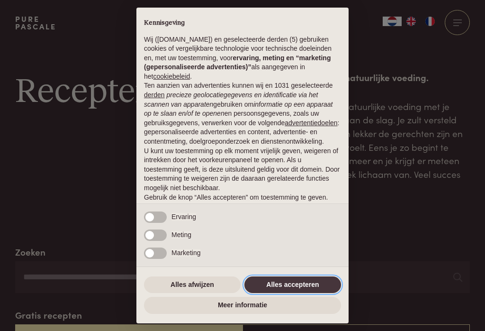
click at [318, 288] on button "Alles accepteren" at bounding box center [293, 284] width 97 height 17
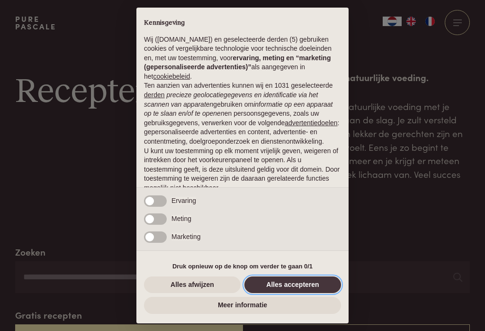
scroll to position [44, 0]
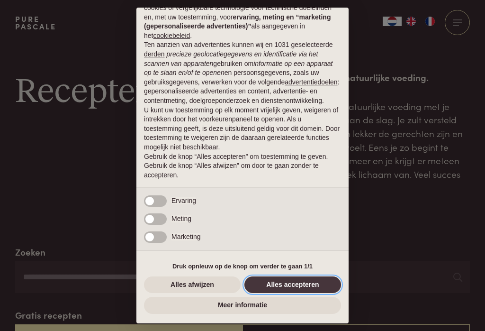
click at [325, 283] on button "Alles accepteren" at bounding box center [293, 284] width 97 height 17
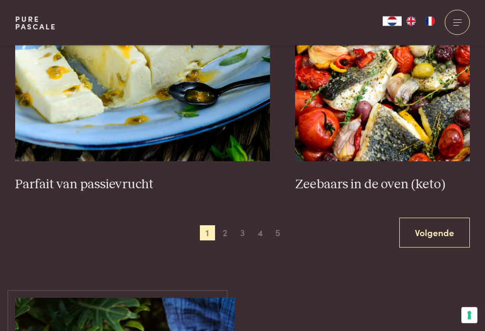
scroll to position [1724, 0]
click at [448, 221] on link "Volgende" at bounding box center [435, 233] width 71 height 30
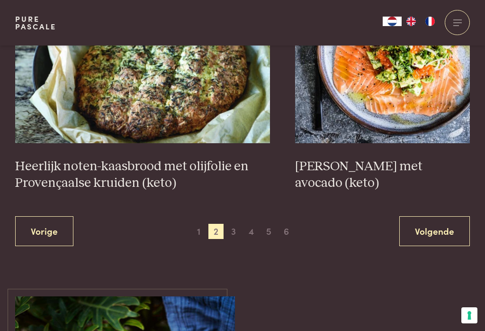
scroll to position [1803, 0]
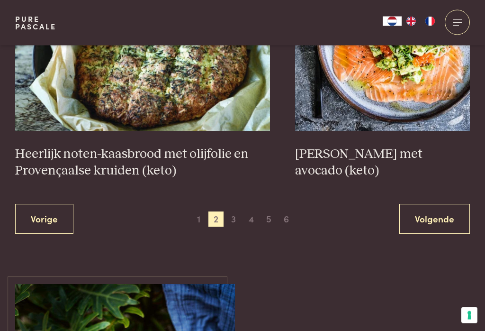
click at [437, 214] on link "Volgende" at bounding box center [435, 219] width 71 height 30
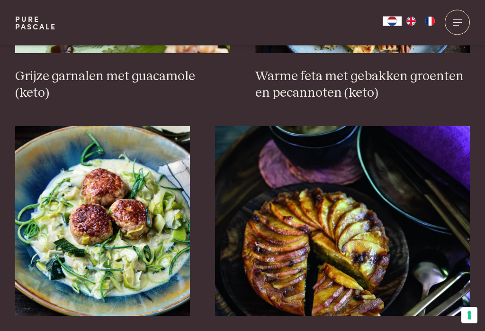
scroll to position [1357, 0]
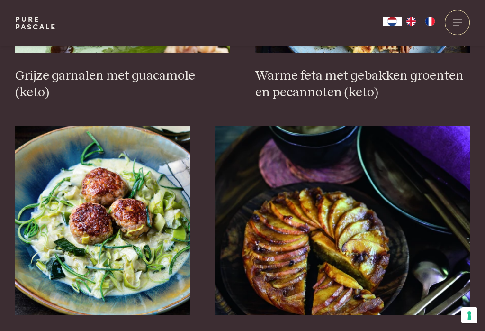
click at [58, 211] on img at bounding box center [102, 221] width 175 height 190
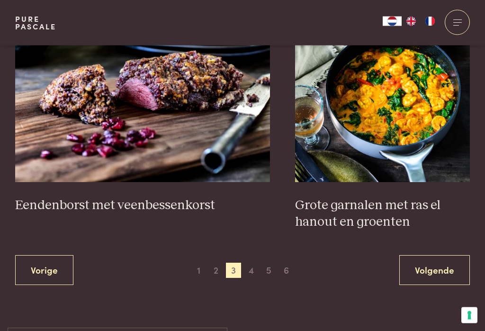
scroll to position [1760, 0]
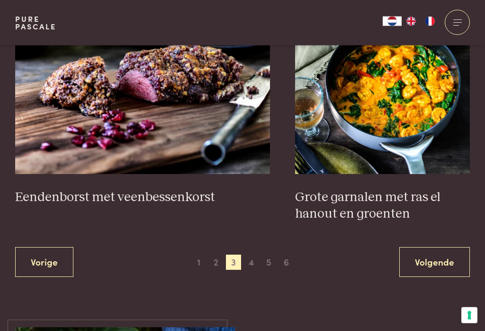
click at [431, 257] on link "Volgende" at bounding box center [435, 262] width 71 height 30
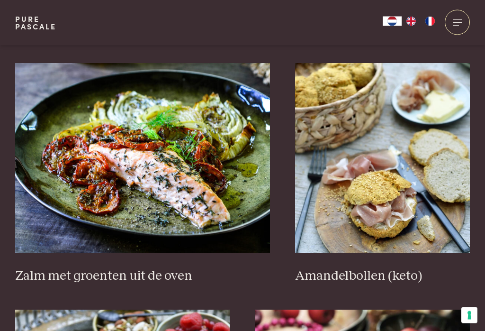
scroll to position [868, 0]
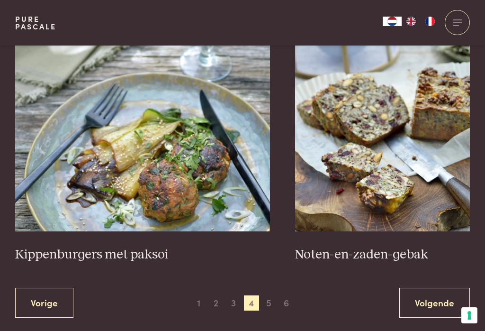
click at [447, 297] on link "Volgende" at bounding box center [435, 303] width 71 height 30
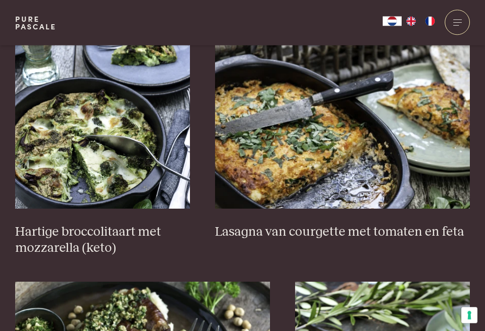
scroll to position [644, 0]
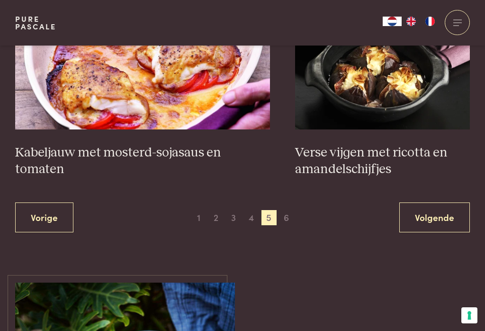
click at [437, 214] on link "Volgende" at bounding box center [435, 217] width 71 height 30
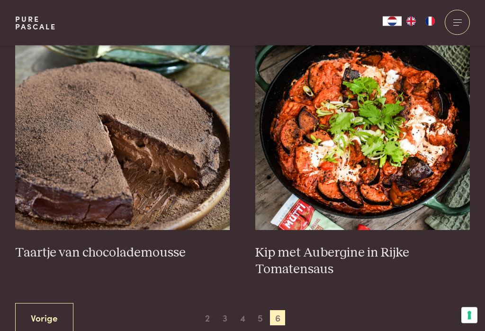
scroll to position [375, 0]
click at [413, 190] on img at bounding box center [362, 135] width 215 height 190
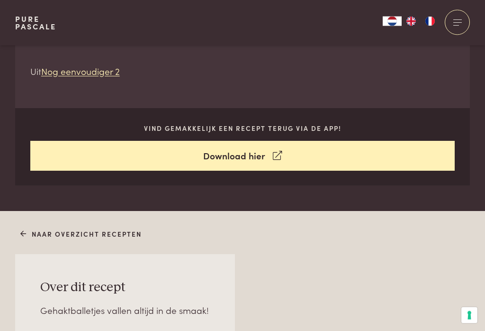
scroll to position [372, 0]
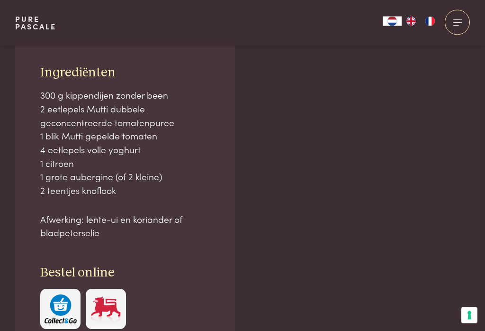
scroll to position [573, 0]
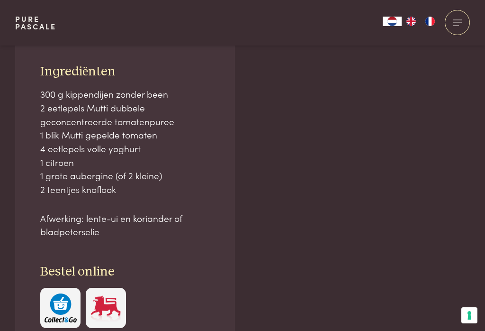
click at [22, 101] on div "Ingrediënten 300 g kippendijen zonder been 2 eetlepels Mutti dubbele geconcentr…" at bounding box center [125, 195] width 220 height 315
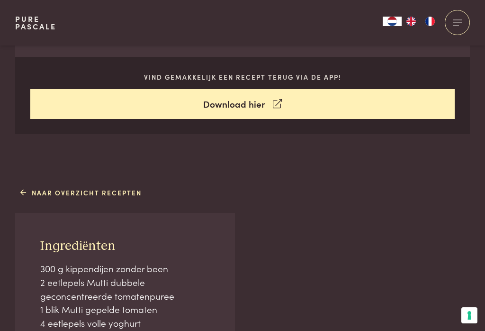
scroll to position [394, 0]
